Goal: Task Accomplishment & Management: Use online tool/utility

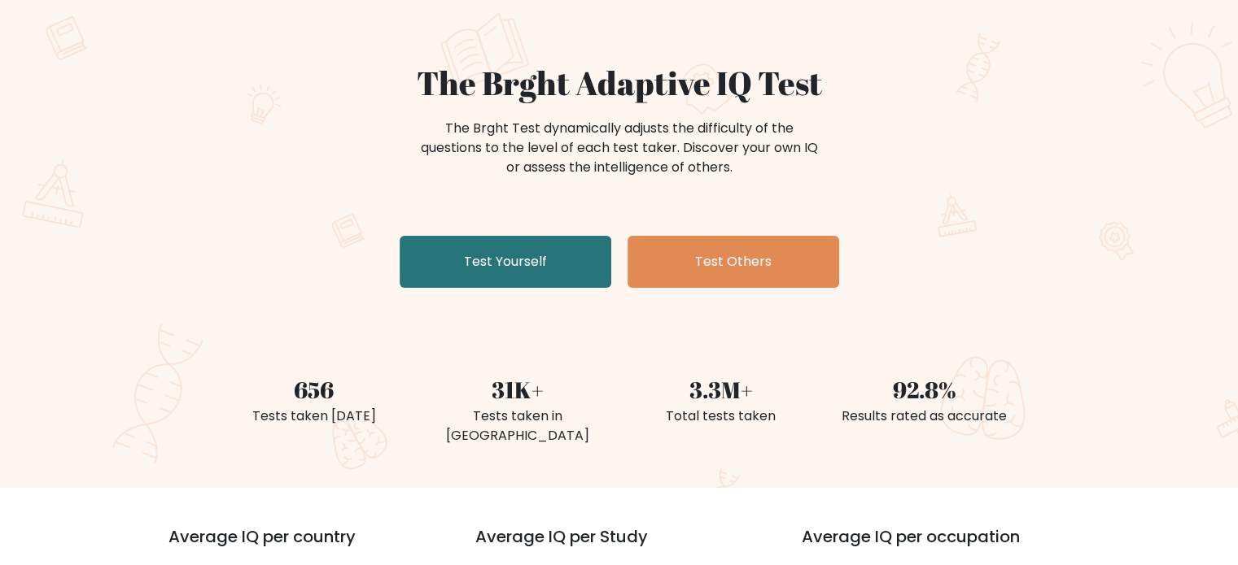
scroll to position [163, 0]
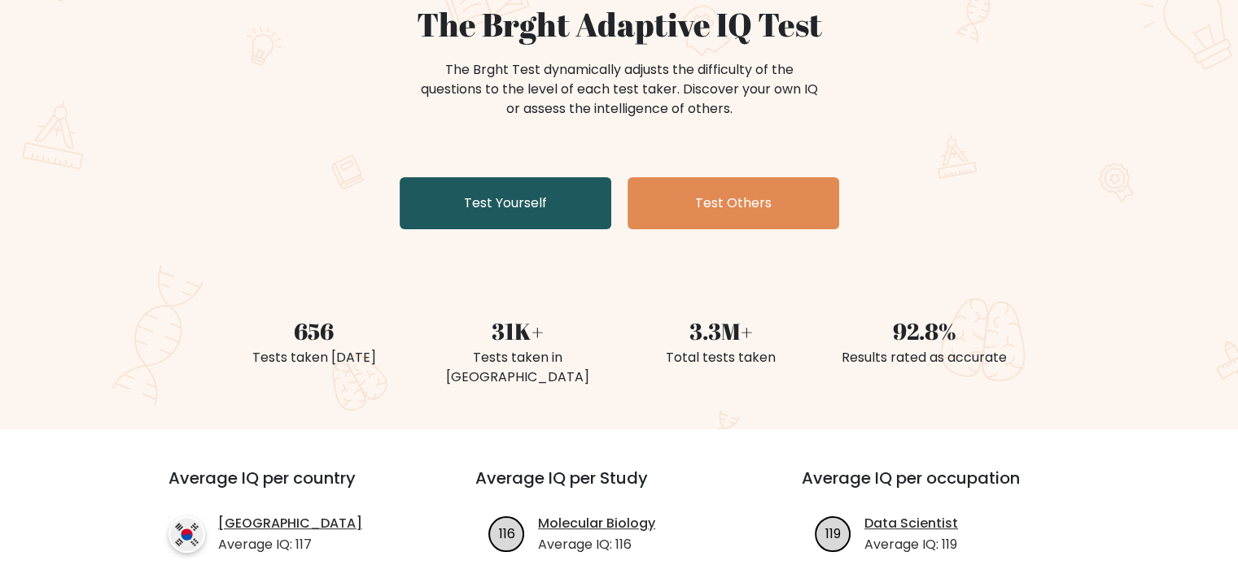
click at [528, 212] on link "Test Yourself" at bounding box center [505, 203] width 212 height 52
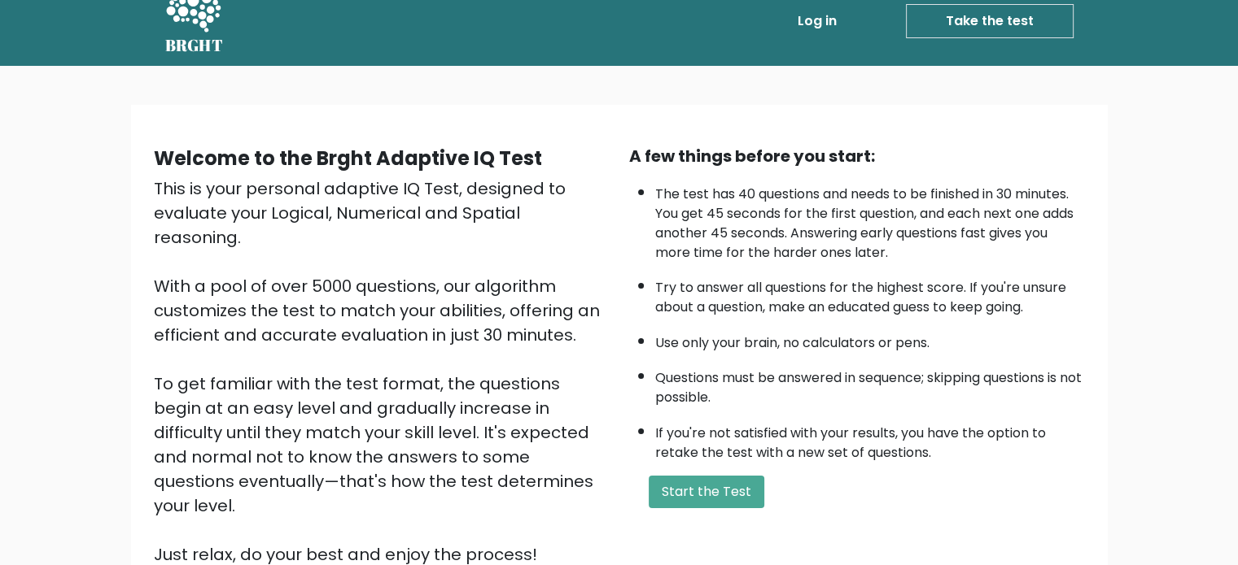
scroll to position [179, 0]
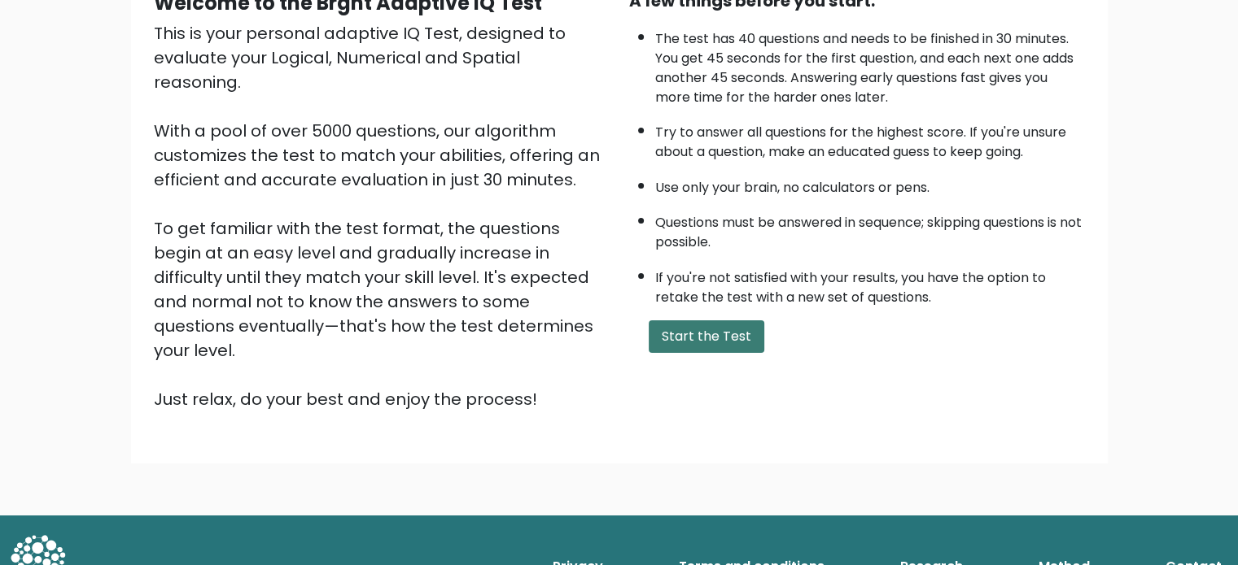
click at [667, 335] on button "Start the Test" at bounding box center [706, 337] width 116 height 33
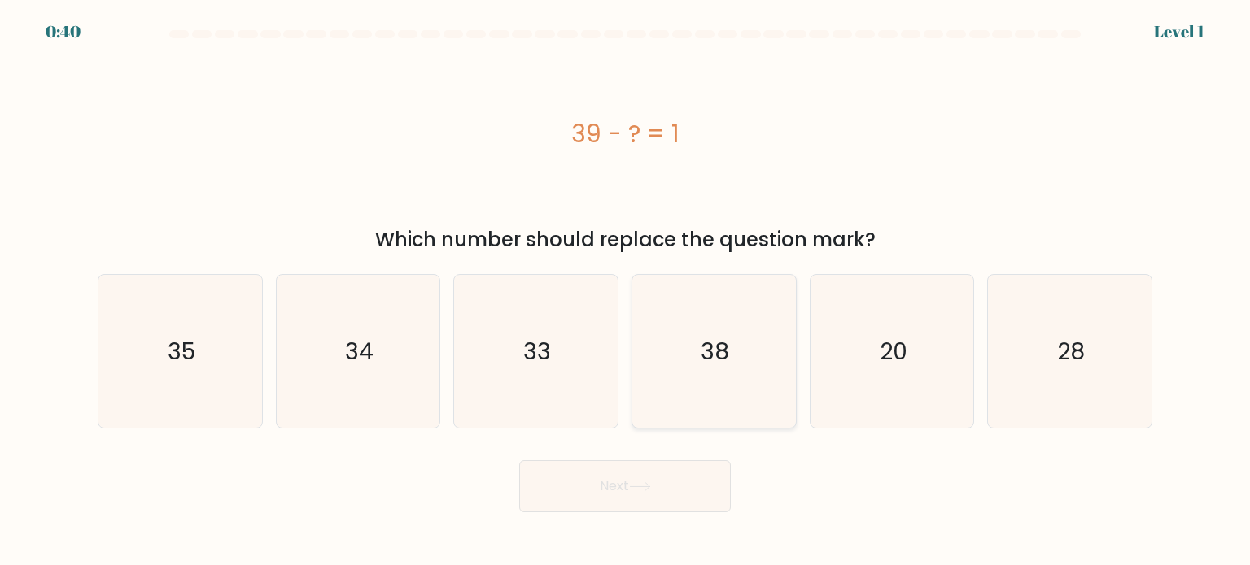
click at [661, 351] on icon "38" at bounding box center [713, 351] width 153 height 153
click at [626, 291] on input "d. 38" at bounding box center [625, 287] width 1 height 8
radio input "true"
click at [649, 489] on icon at bounding box center [640, 486] width 22 height 9
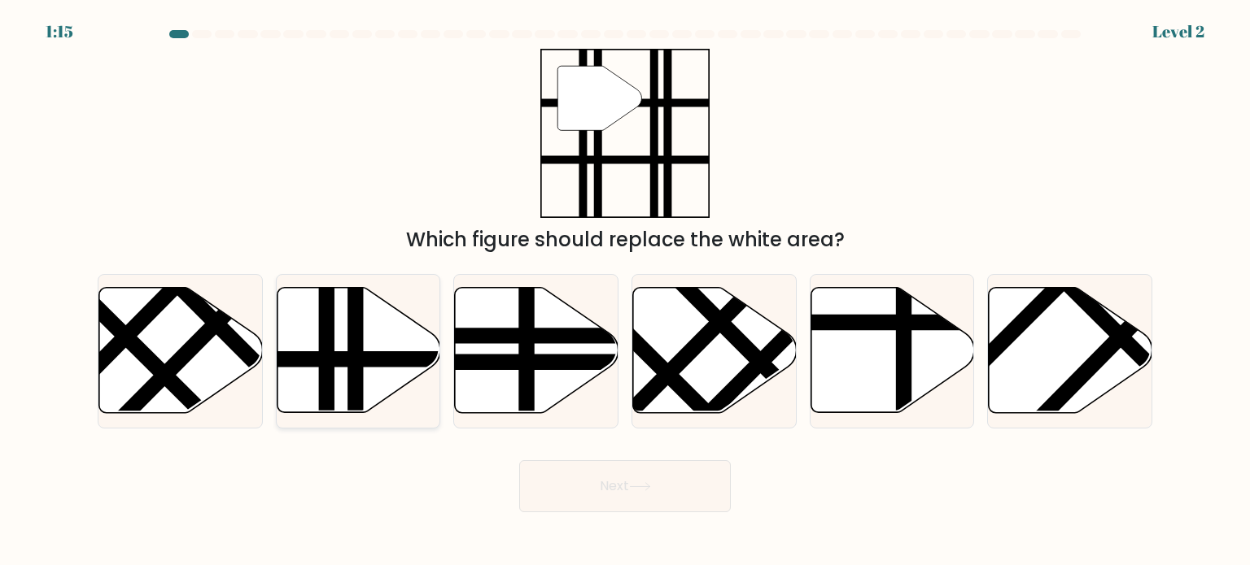
click at [356, 363] on line at bounding box center [356, 420] width 0 height 330
click at [625, 291] on input "b." at bounding box center [625, 287] width 1 height 8
radio input "true"
click at [640, 491] on button "Next" at bounding box center [625, 487] width 212 height 52
